Goal: Task Accomplishment & Management: Use online tool/utility

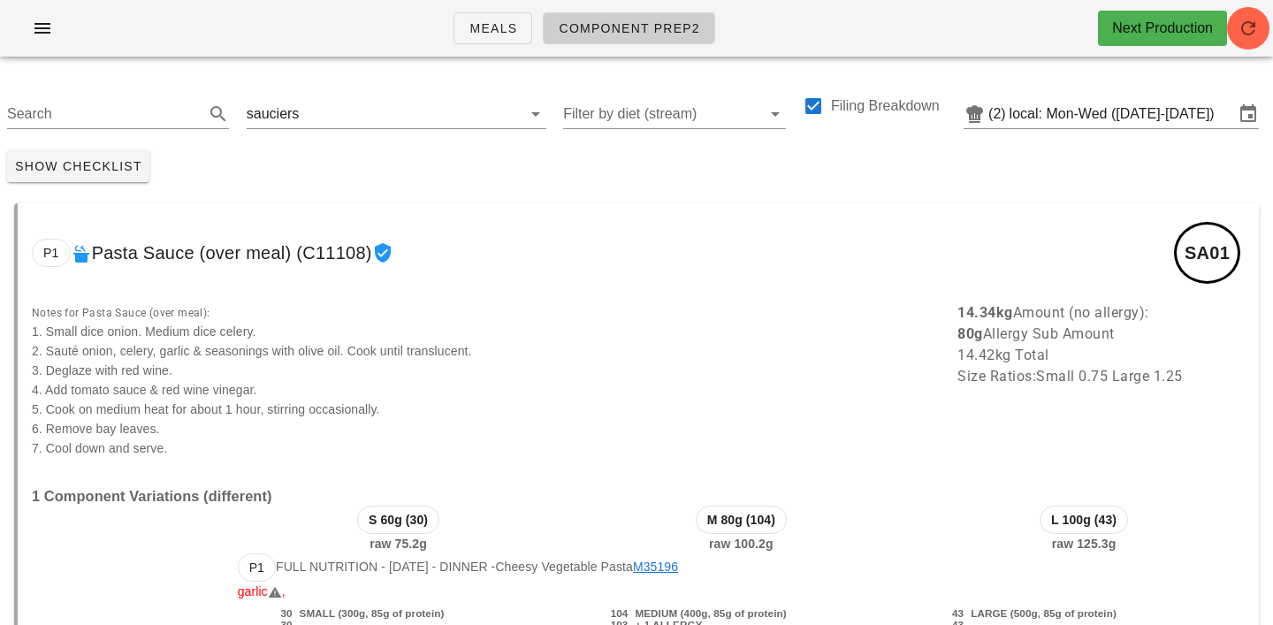
click at [1266, 42] on div "Meals Component Prep2 Next Production" at bounding box center [636, 28] width 1273 height 57
click at [1252, 27] on icon "button" at bounding box center [1247, 28] width 21 height 21
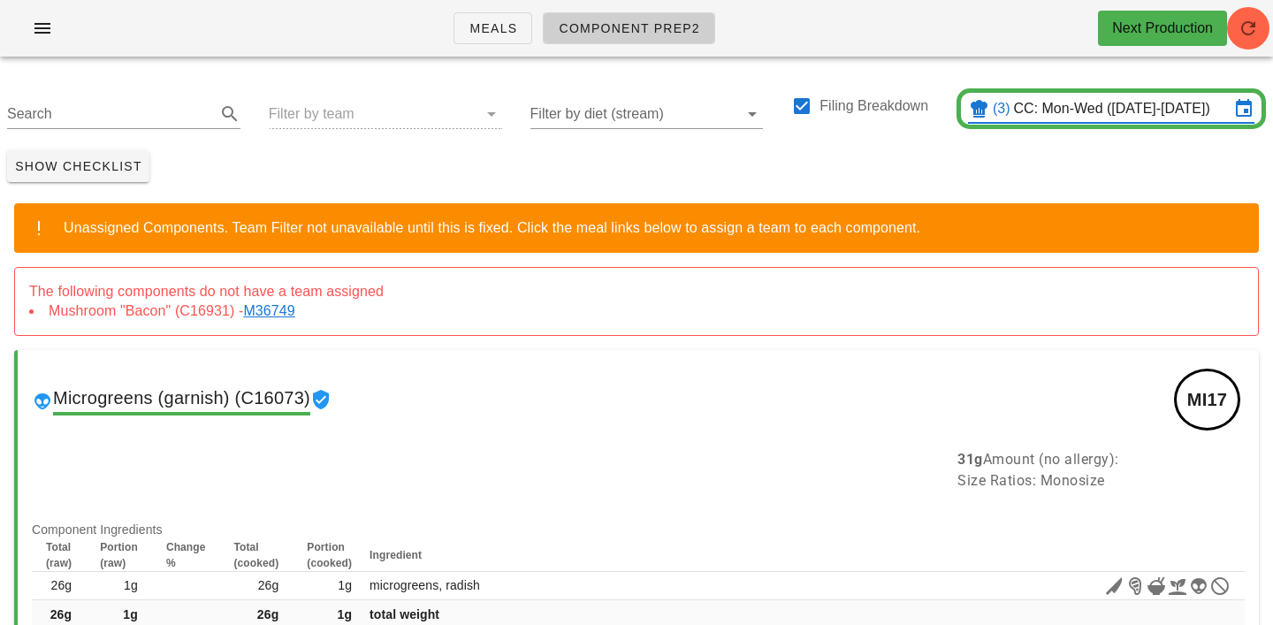
click at [290, 311] on link "M36749" at bounding box center [272, 310] width 58 height 15
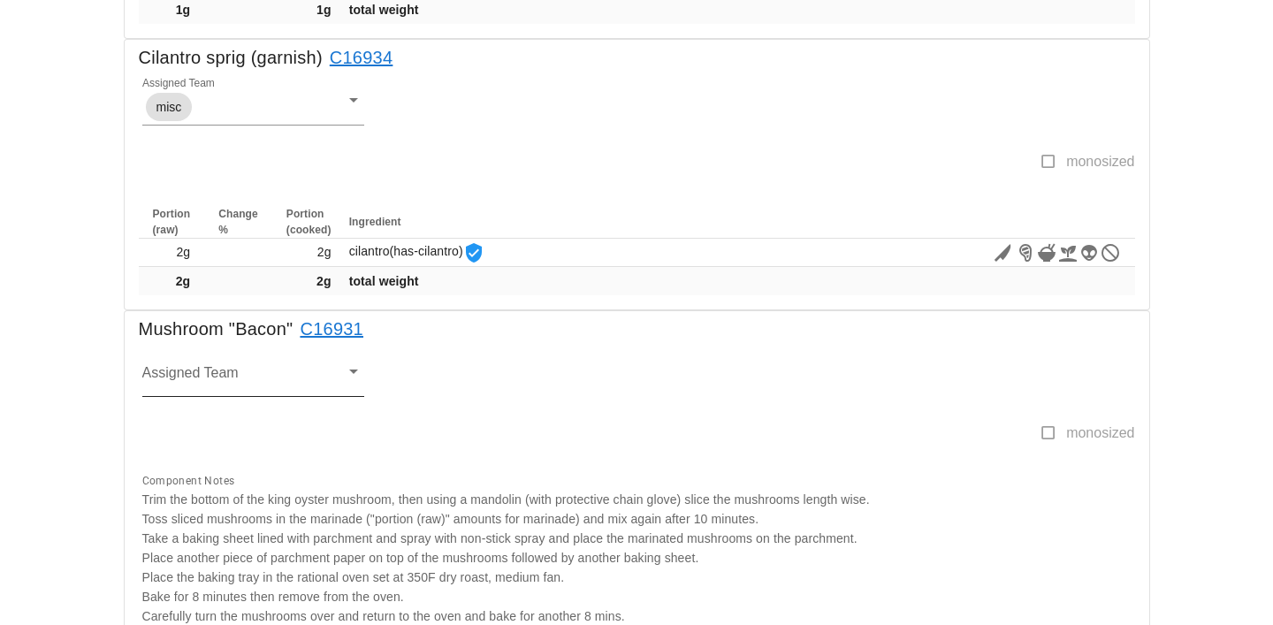
scroll to position [1010, 0]
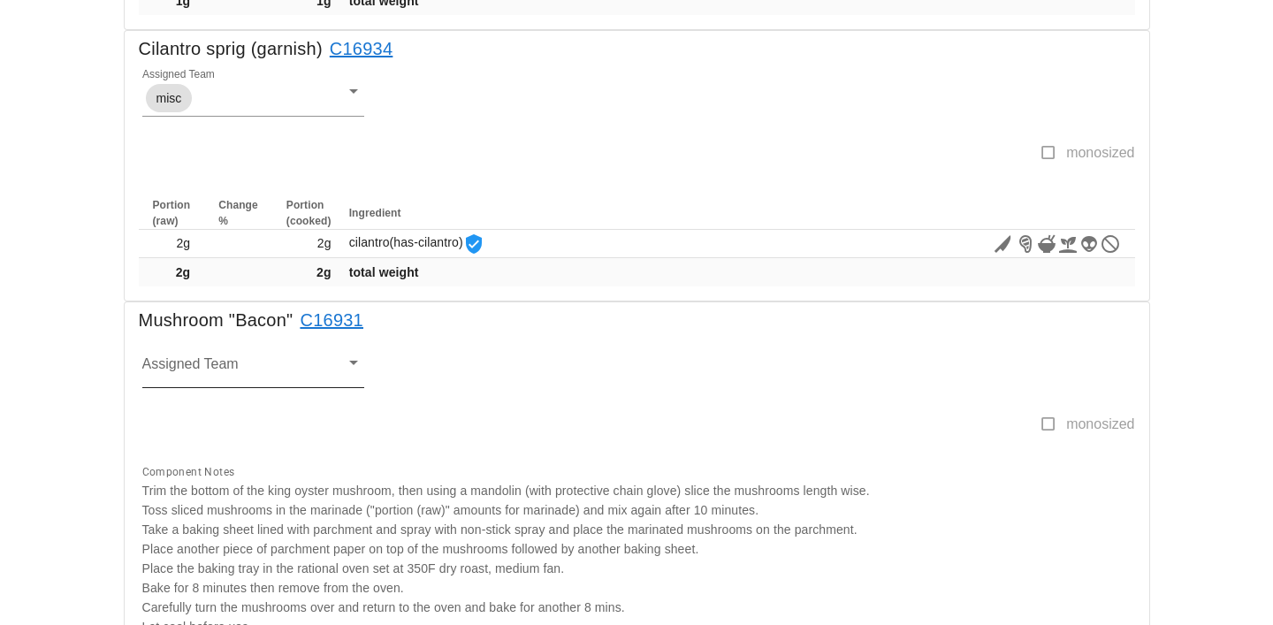
click at [163, 358] on input "Assigned Team" at bounding box center [239, 369] width 194 height 23
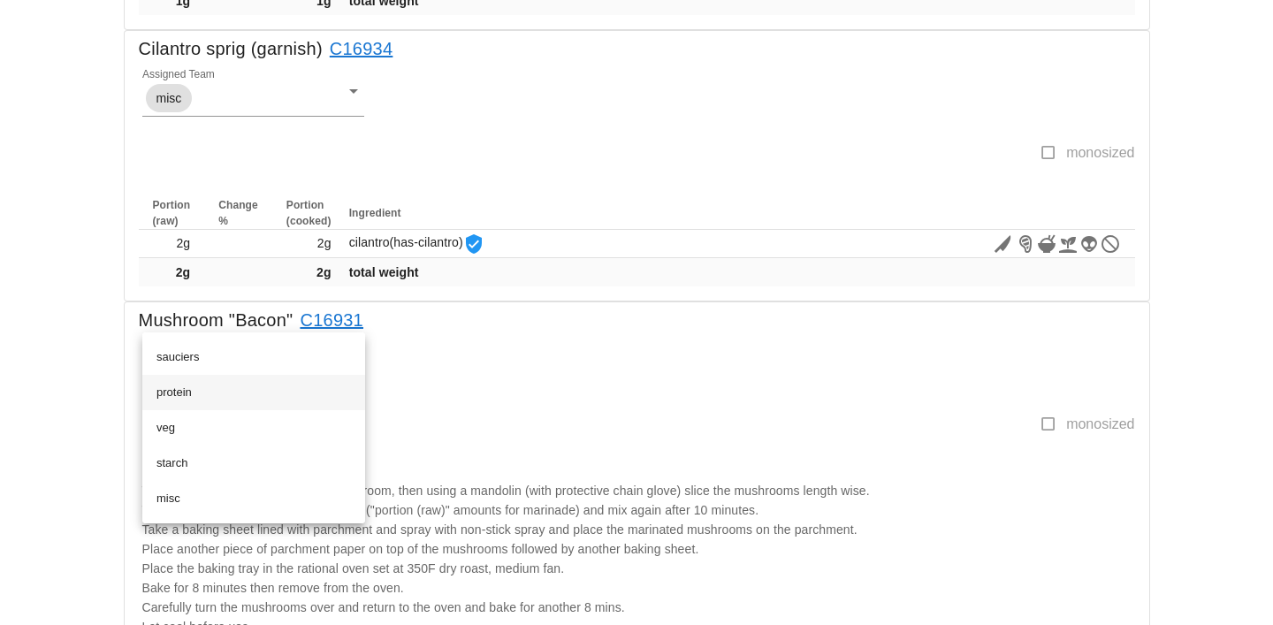
click at [174, 384] on div "protein" at bounding box center [253, 392] width 194 height 28
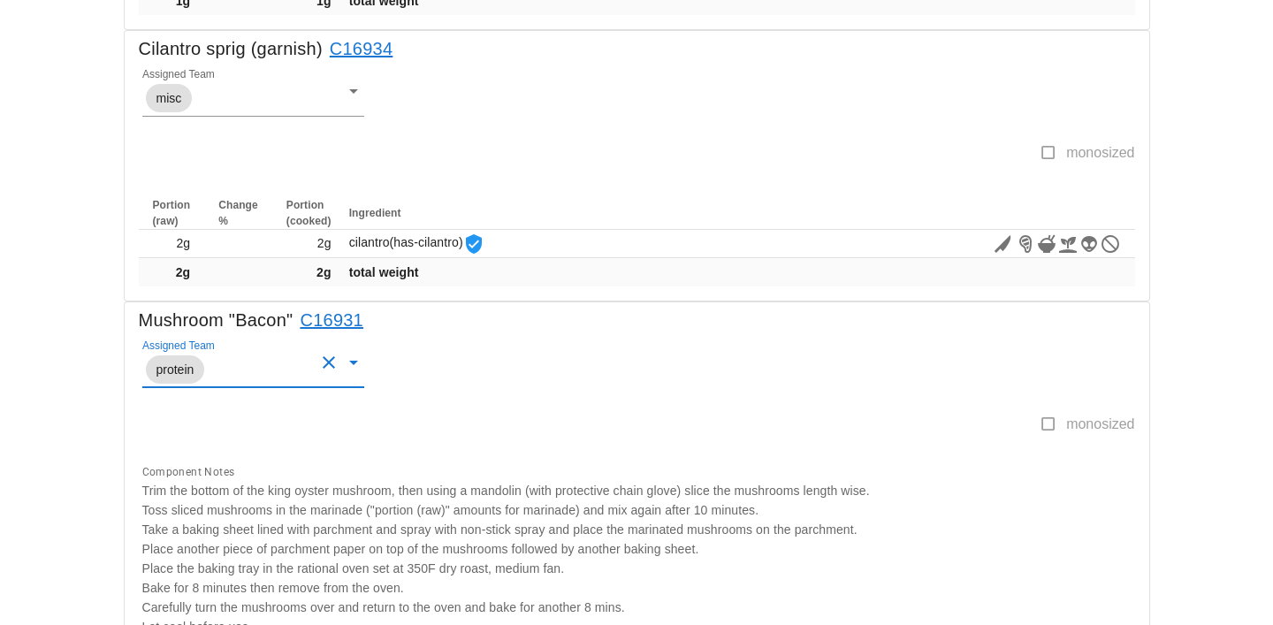
click at [507, 375] on div "Assigned Team protein" at bounding box center [633, 376] width 1003 height 76
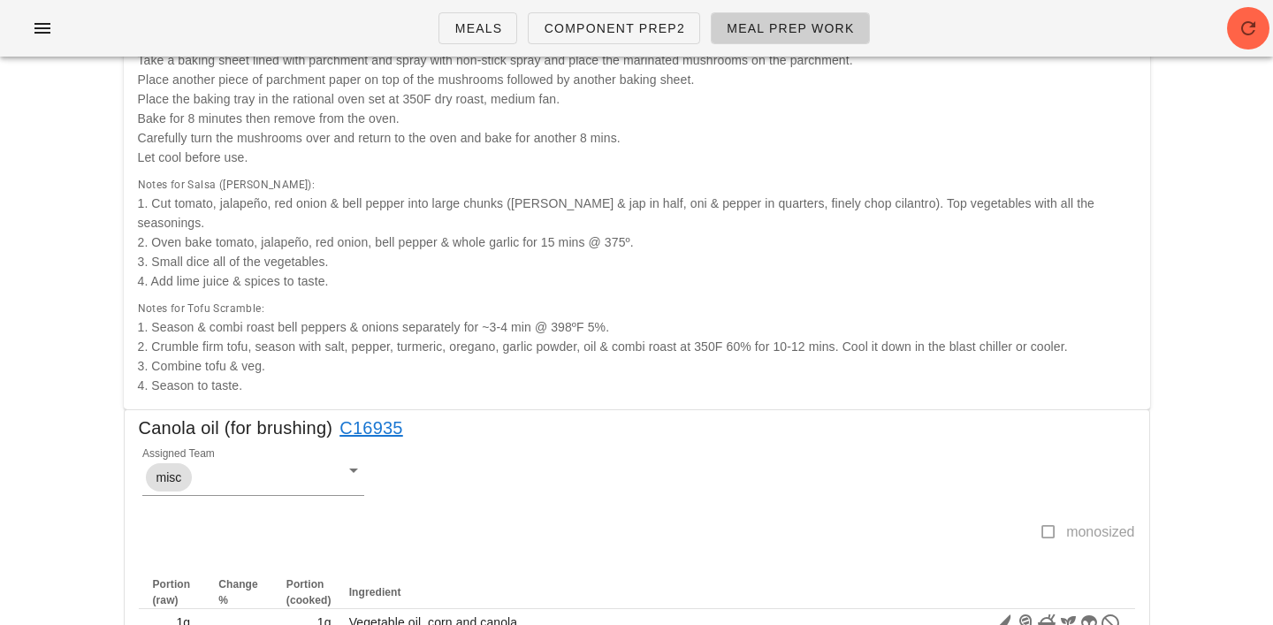
scroll to position [0, 0]
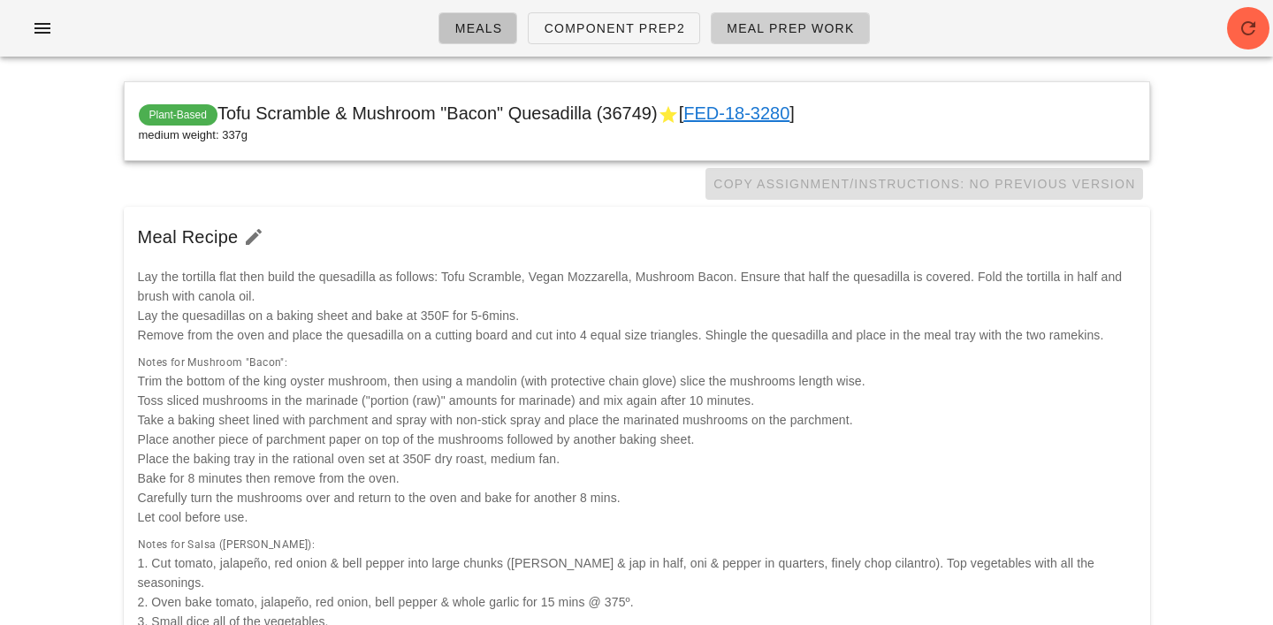
click at [495, 30] on span "Meals" at bounding box center [477, 28] width 49 height 14
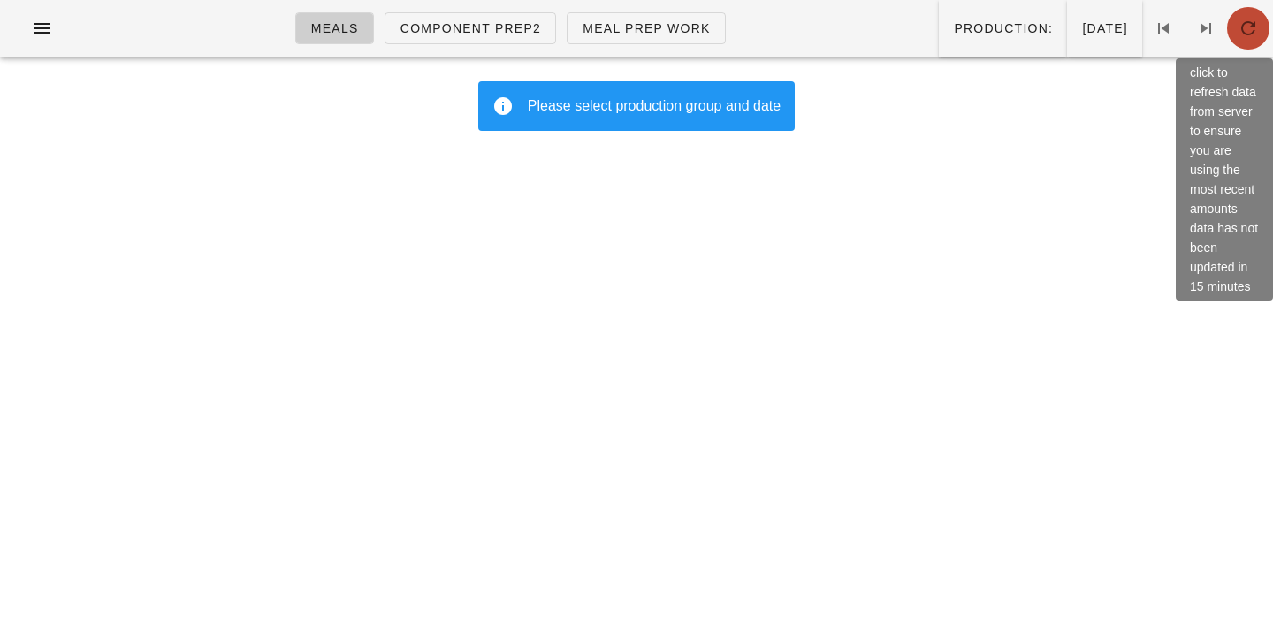
click at [1251, 28] on icon "button" at bounding box center [1247, 28] width 21 height 21
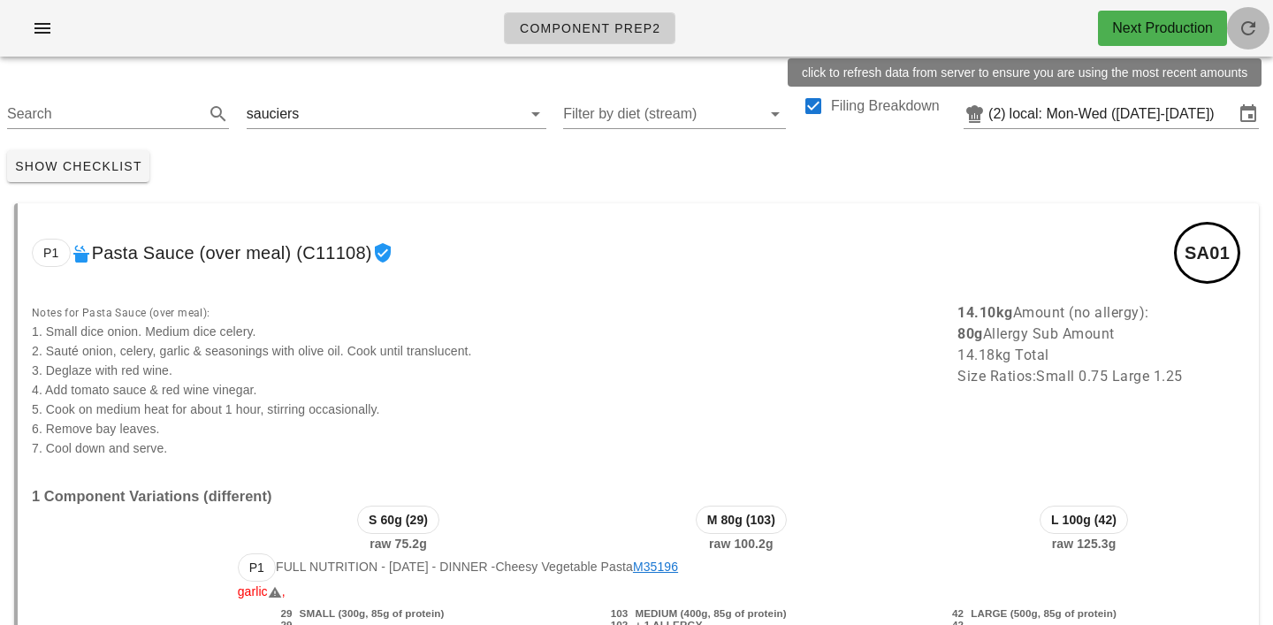
click at [1264, 30] on span "button" at bounding box center [1248, 28] width 42 height 21
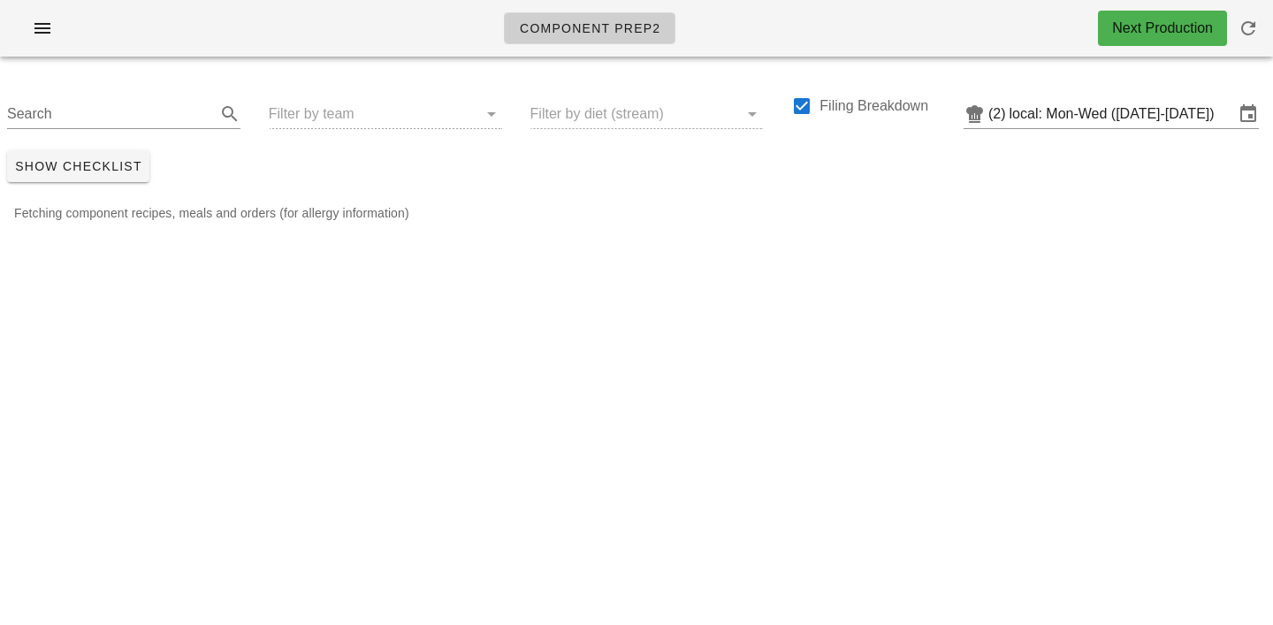
click at [316, 117] on div "Search Filter by team Filter by diet (stream) Filing Breakdown (2) local: Mon-W…" at bounding box center [636, 107] width 1273 height 72
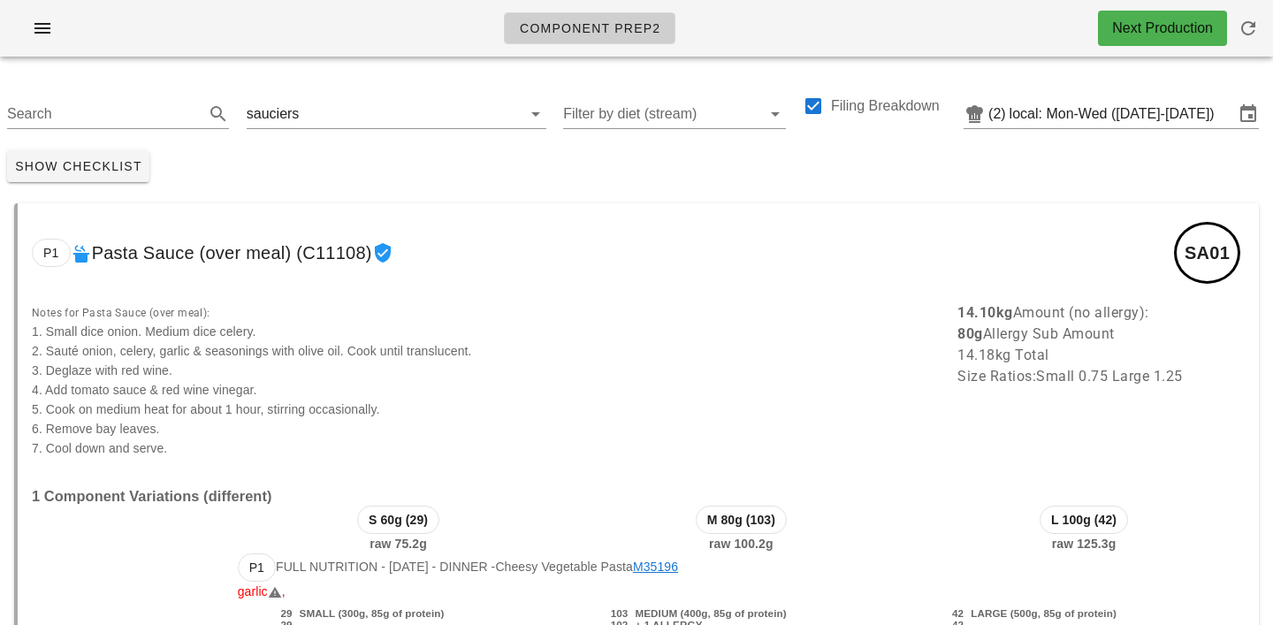
click at [316, 117] on input "text" at bounding box center [399, 114] width 194 height 28
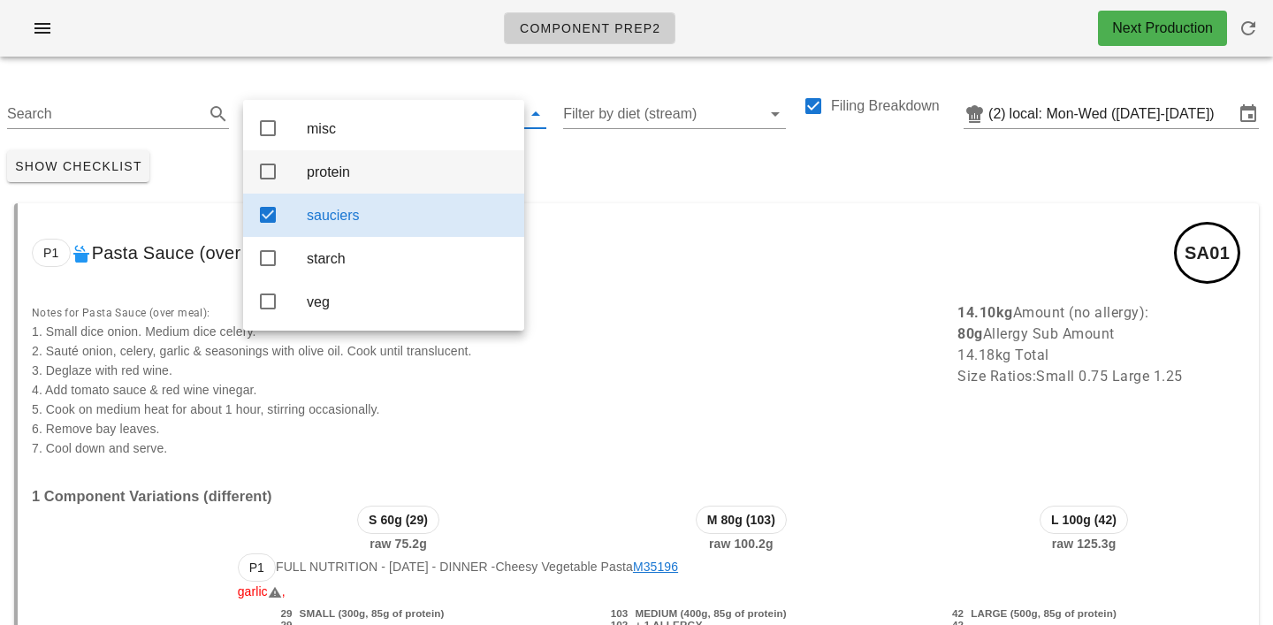
click at [323, 178] on div "protein" at bounding box center [408, 172] width 203 height 17
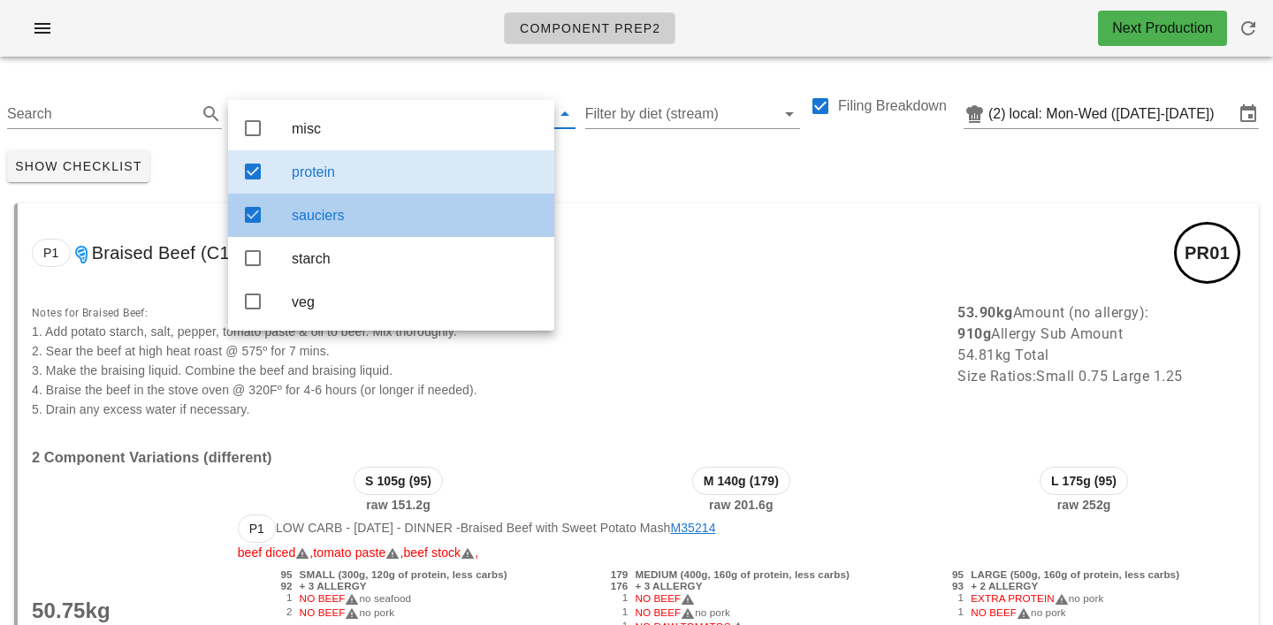
click at [376, 218] on div "sauciers" at bounding box center [416, 215] width 248 height 17
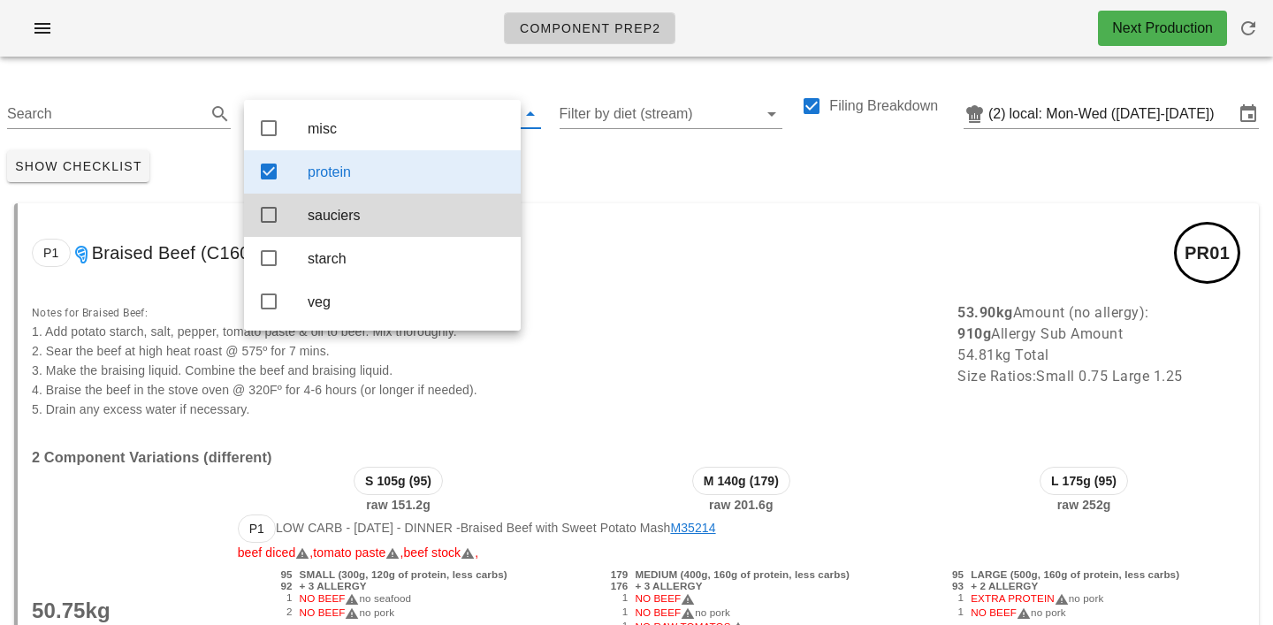
click at [637, 165] on div "Show Checklist" at bounding box center [636, 166] width 1273 height 46
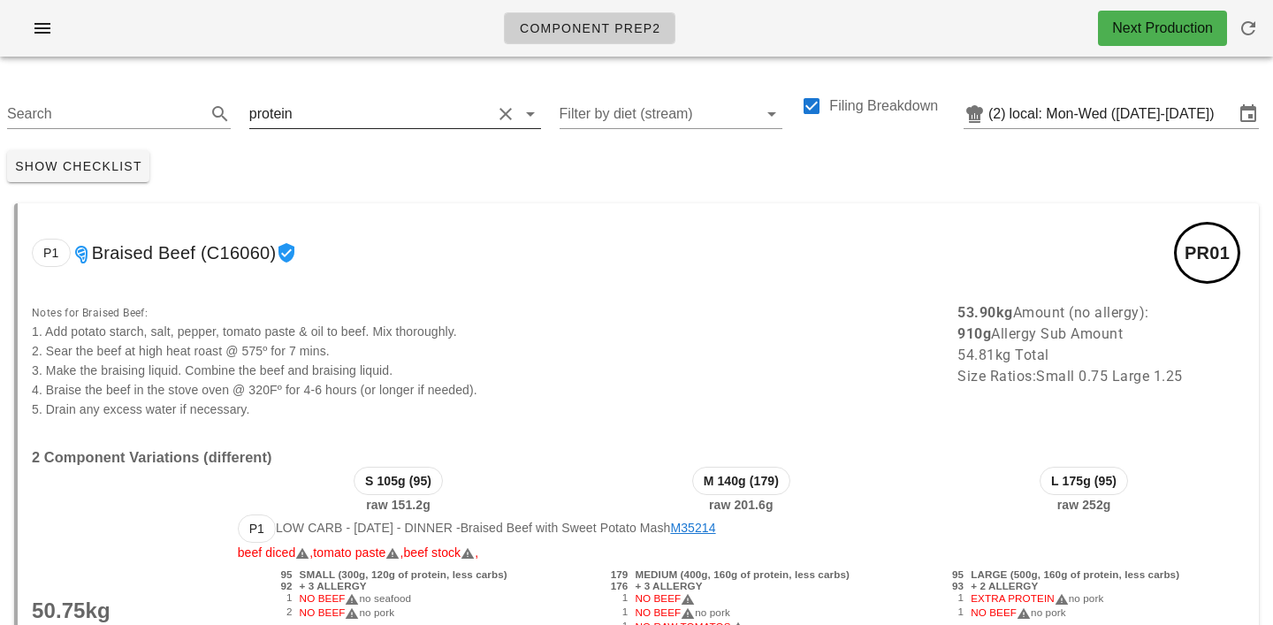
click at [313, 109] on input "text" at bounding box center [393, 114] width 195 height 28
